Goal: Transaction & Acquisition: Purchase product/service

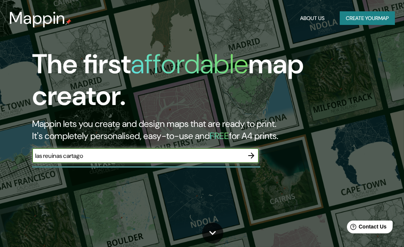
type input "las reuinas cartago"
click at [253, 159] on icon "button" at bounding box center [251, 155] width 9 height 9
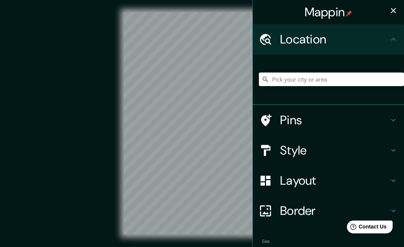
drag, startPoint x: 100, startPoint y: 120, endPoint x: 64, endPoint y: 118, distance: 36.4
click at [322, 81] on input "Pick your city or area" at bounding box center [331, 80] width 145 height 14
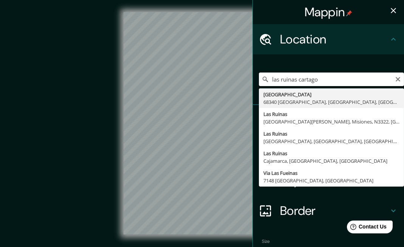
click at [215, 91] on div "Mappin Location las ruinas cartago [GEOGRAPHIC_DATA] 68340 [GEOGRAPHIC_DATA], […" at bounding box center [202, 129] width 404 height 259
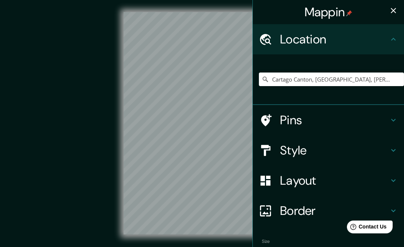
scroll to position [11, 0]
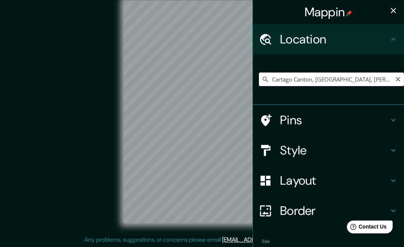
click at [371, 80] on input "Cartago Canton, [GEOGRAPHIC_DATA], [PERSON_NAME][GEOGRAPHIC_DATA]" at bounding box center [331, 80] width 145 height 14
drag, startPoint x: 310, startPoint y: 77, endPoint x: 252, endPoint y: 69, distance: 58.7
click at [253, 69] on div "Cartago Canton, [GEOGRAPHIC_DATA], [PERSON_NAME][GEOGRAPHIC_DATA]" at bounding box center [328, 79] width 151 height 51
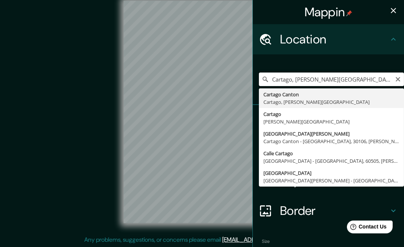
click at [337, 77] on input "Cartago, [PERSON_NAME][GEOGRAPHIC_DATA]" at bounding box center [331, 80] width 145 height 14
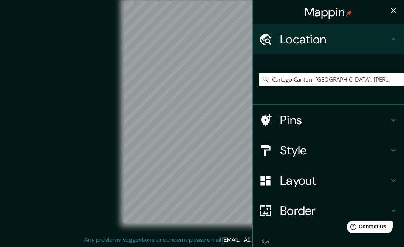
click at [355, 154] on h4 "Style" at bounding box center [334, 150] width 109 height 15
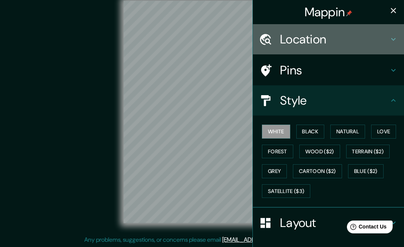
click at [347, 36] on h4 "Location" at bounding box center [334, 39] width 109 height 15
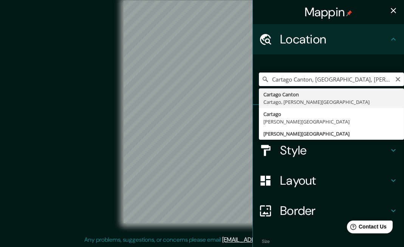
click at [305, 80] on input "Cartago Canton, [GEOGRAPHIC_DATA], [PERSON_NAME][GEOGRAPHIC_DATA]" at bounding box center [331, 80] width 145 height 14
click at [242, 79] on div "Mappin Location [GEOGRAPHIC_DATA], [GEOGRAPHIC_DATA], [PERSON_NAME][GEOGRAPHIC_…" at bounding box center [202, 118] width 404 height 259
paste input "V37H+[GEOGRAPHIC_DATA][PERSON_NAME], [GEOGRAPHIC_DATA], [GEOGRAPHIC_DATA]"
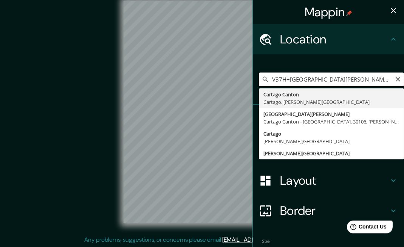
scroll to position [0, 63]
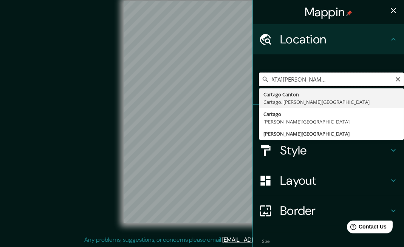
type input "Cartago Canton, [GEOGRAPHIC_DATA], [PERSON_NAME][GEOGRAPHIC_DATA]"
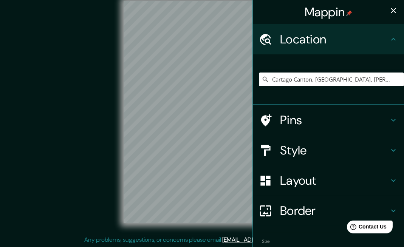
drag, startPoint x: 362, startPoint y: 77, endPoint x: 116, endPoint y: 102, distance: 246.8
click at [116, 102] on div "© Mapbox © OpenStreetMap Improve this map" at bounding box center [201, 112] width 363 height 222
